Goal: Task Accomplishment & Management: Manage account settings

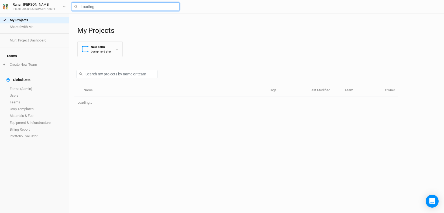
click at [98, 8] on input "text" at bounding box center [126, 6] width 108 height 8
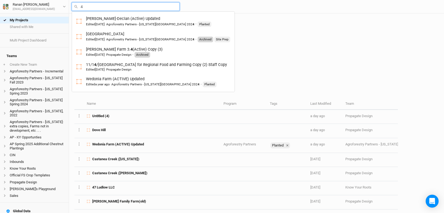
type input "47"
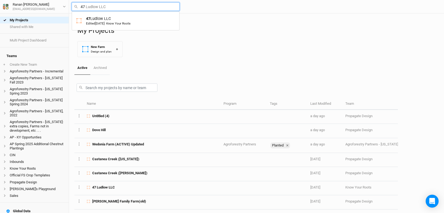
type input "47 Ludlow LLC"
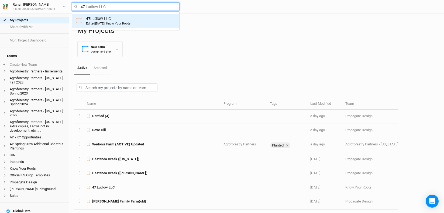
click at [101, 14] on link "47 Ludlow LLC Edited [DATE] · Know Your Roots" at bounding box center [125, 21] width 107 height 14
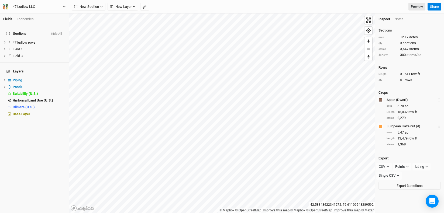
click at [45, 5] on button "47 Ludlow LLC" at bounding box center [34, 7] width 63 height 6
click at [38, 19] on button "Project Settings" at bounding box center [44, 22] width 43 height 7
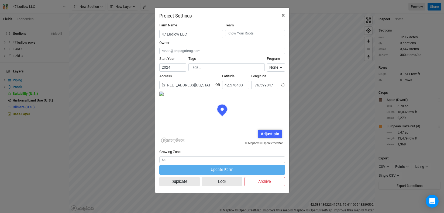
scroll to position [27, 63]
click at [193, 82] on input "[STREET_ADDRESS][US_STATE]" at bounding box center [187, 85] width 54 height 8
